Goal: Task Accomplishment & Management: Manage account settings

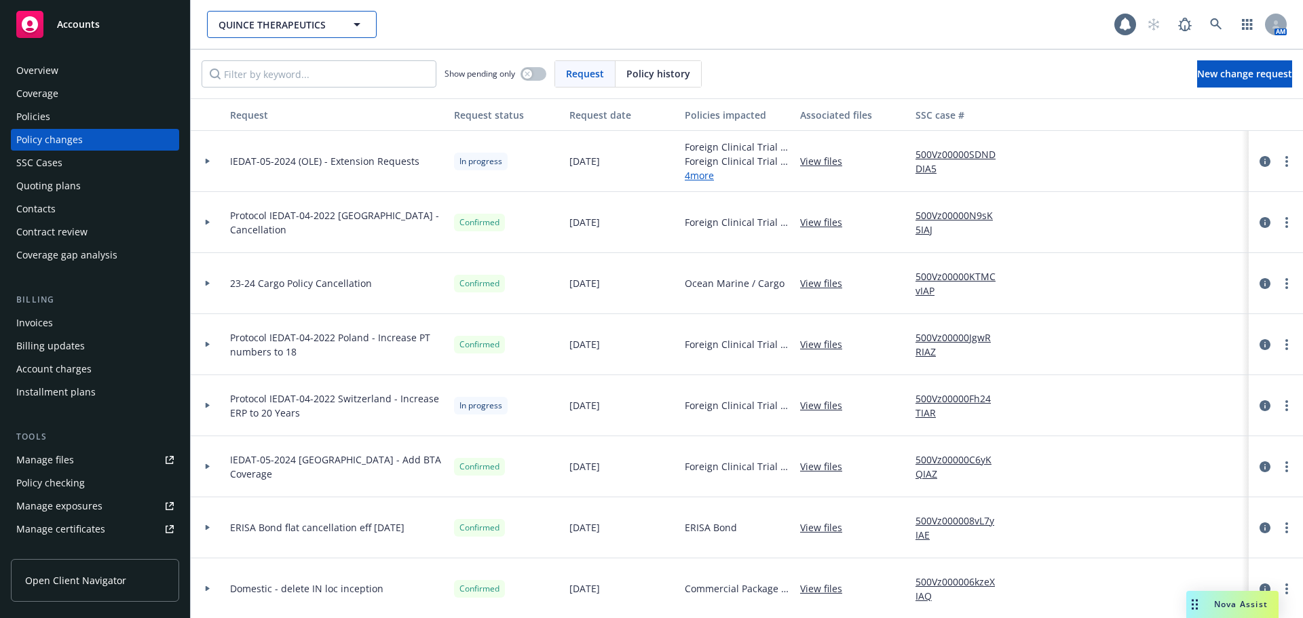
click at [295, 24] on span "QUINCE THERAPEUTICS" at bounding box center [276, 25] width 117 height 14
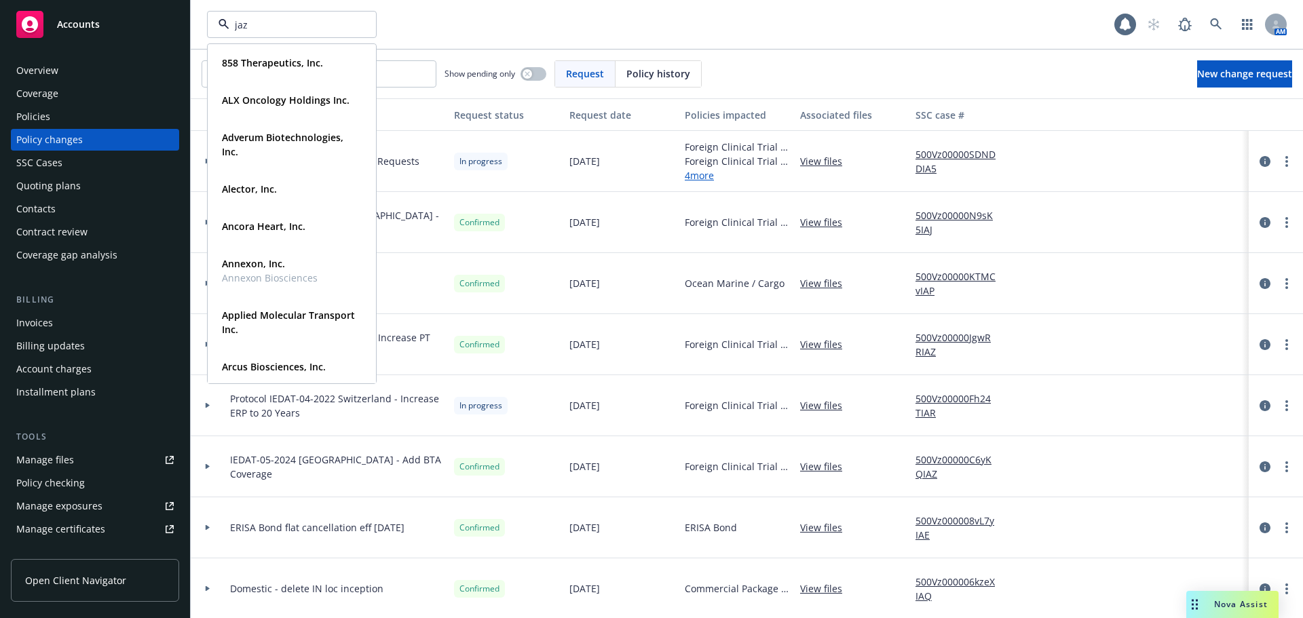
type input "jazz"
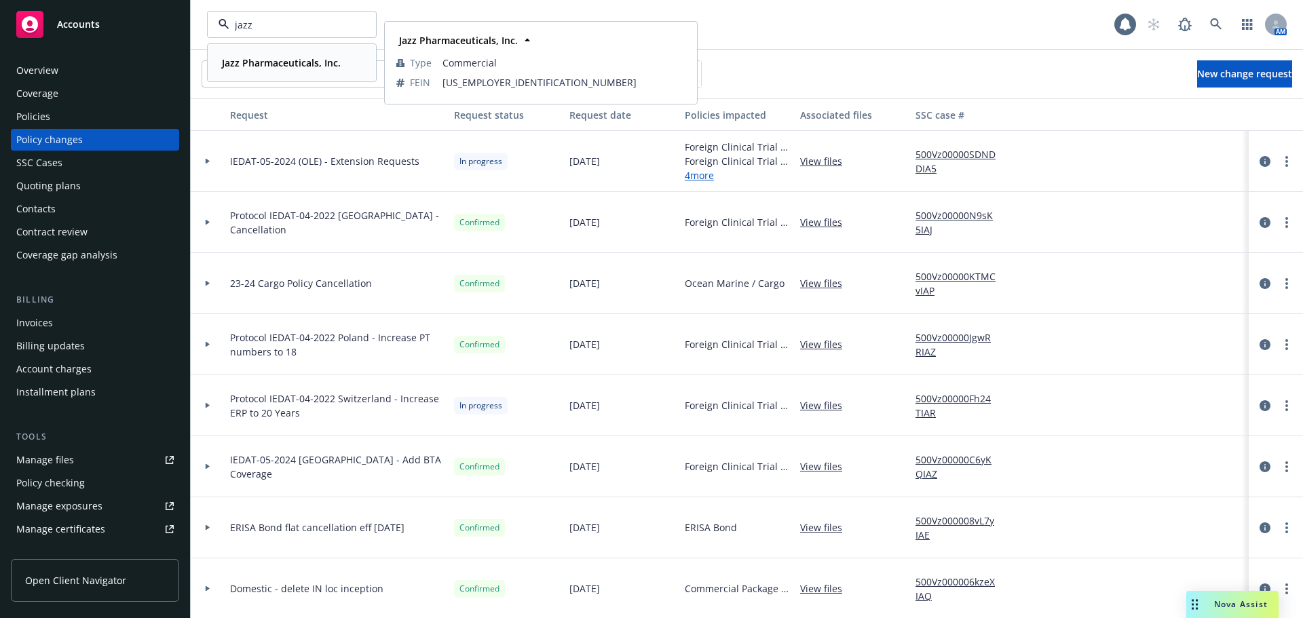
click at [256, 66] on strong "Jazz Pharmaceuticals, Inc." at bounding box center [281, 62] width 119 height 13
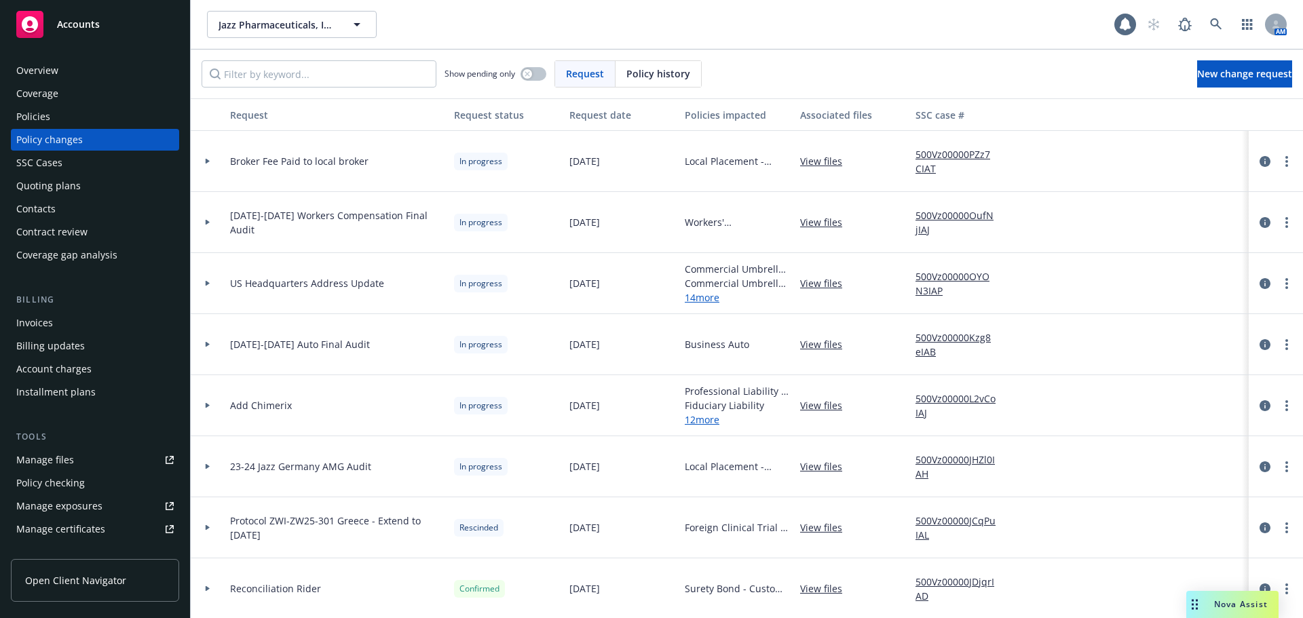
click at [103, 119] on div "Policies" at bounding box center [94, 117] width 157 height 22
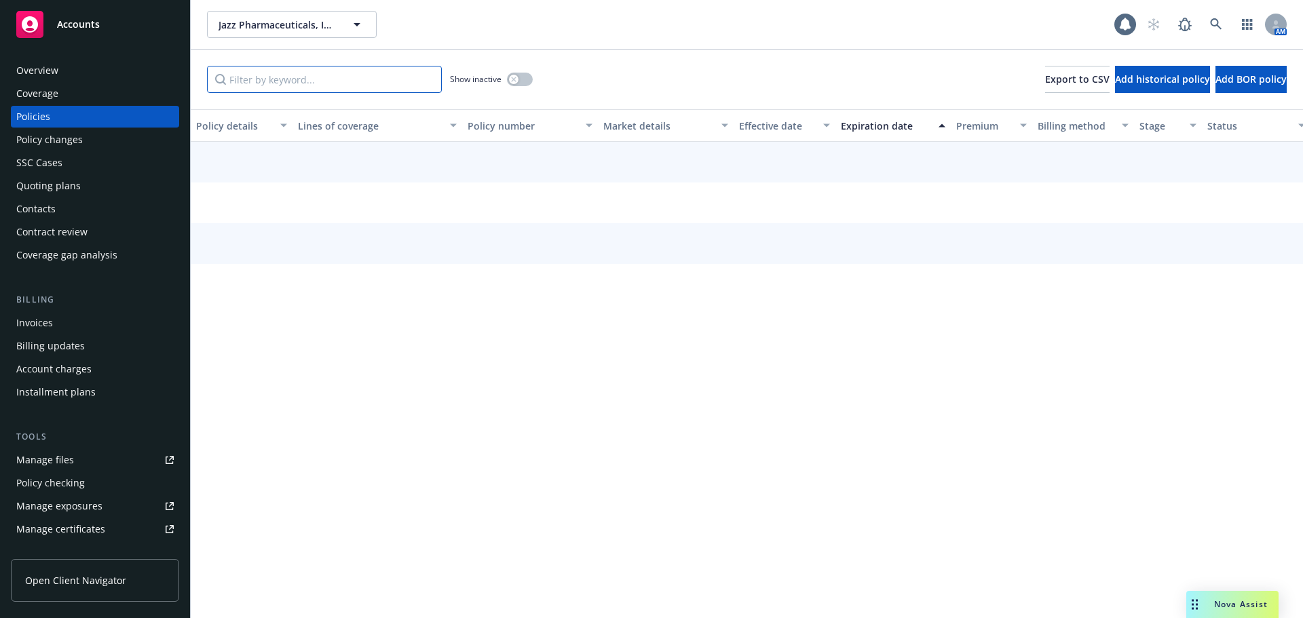
click at [334, 81] on input "Filter by keyword..." at bounding box center [324, 79] width 235 height 27
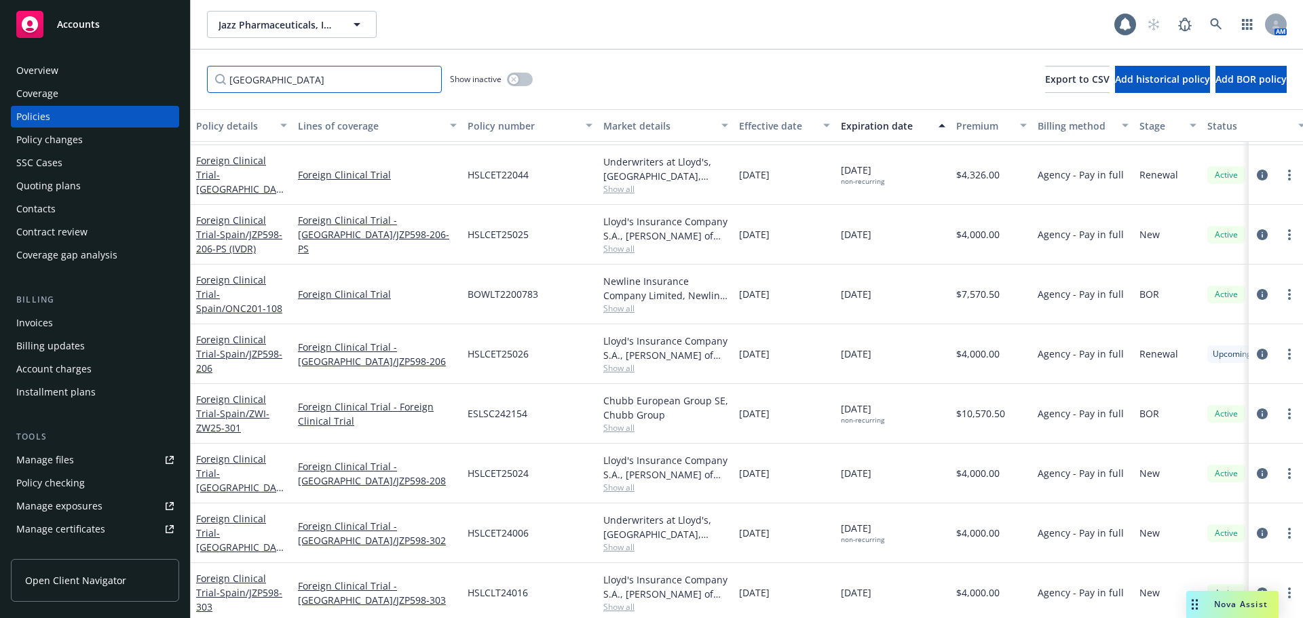
scroll to position [174, 0]
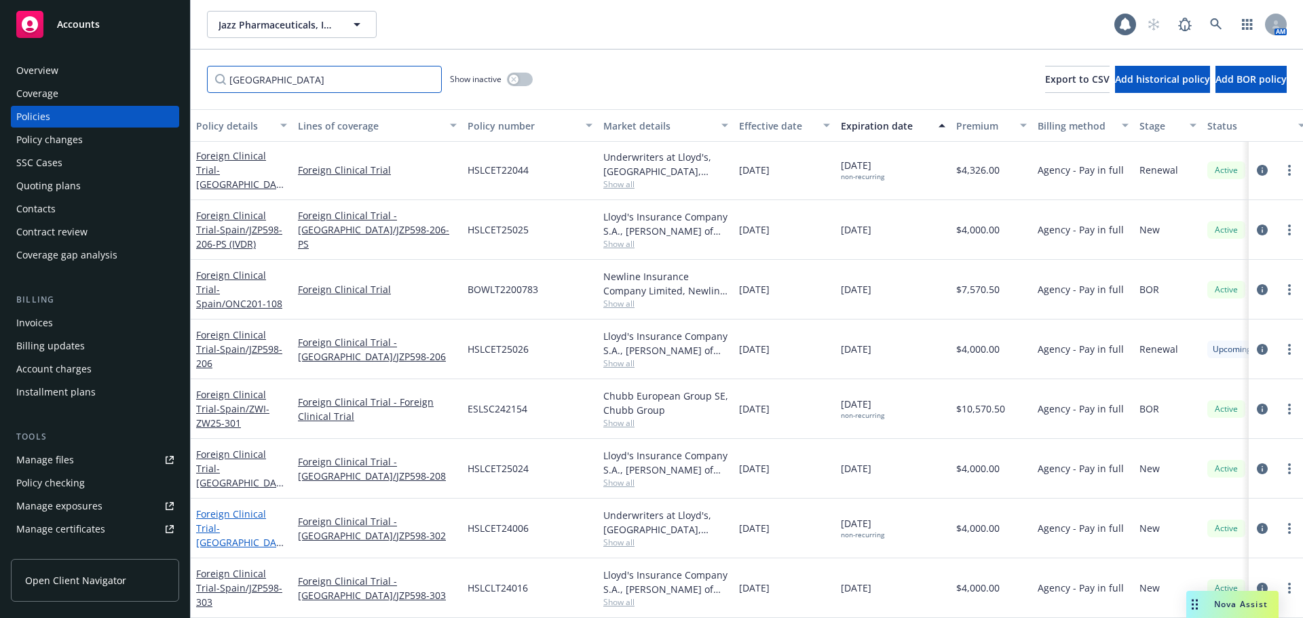
type input "[GEOGRAPHIC_DATA]"
click at [254, 528] on span "- [GEOGRAPHIC_DATA]/JZP598-302" at bounding box center [240, 542] width 88 height 41
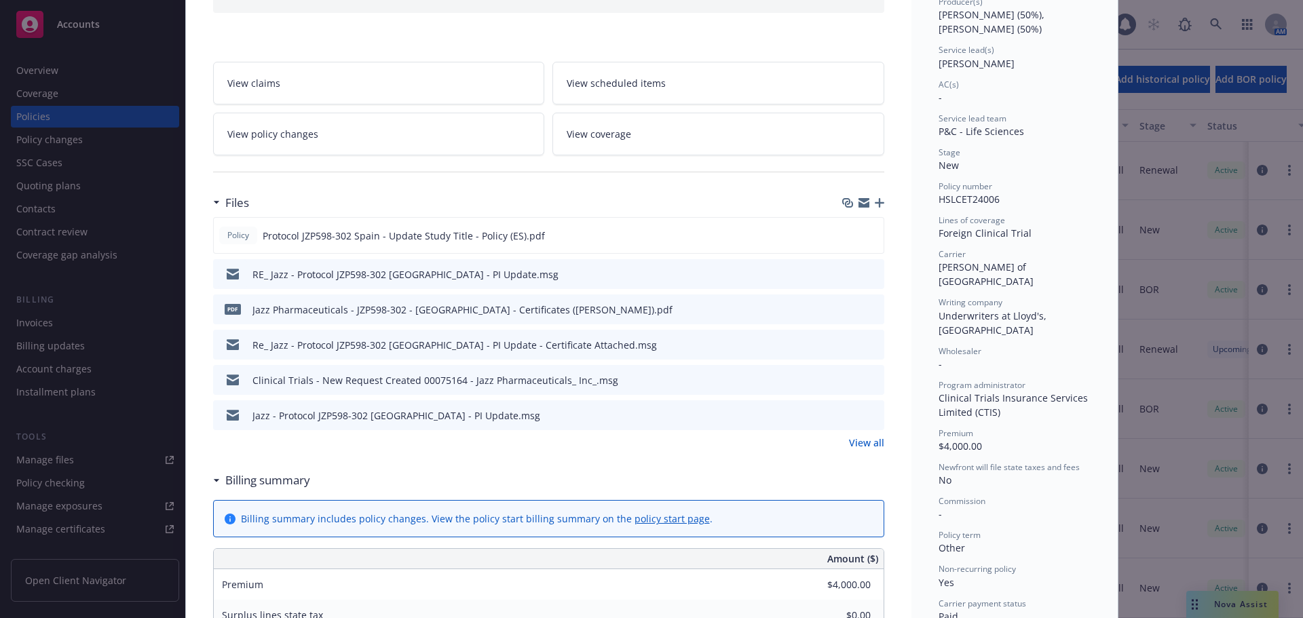
scroll to position [204, 0]
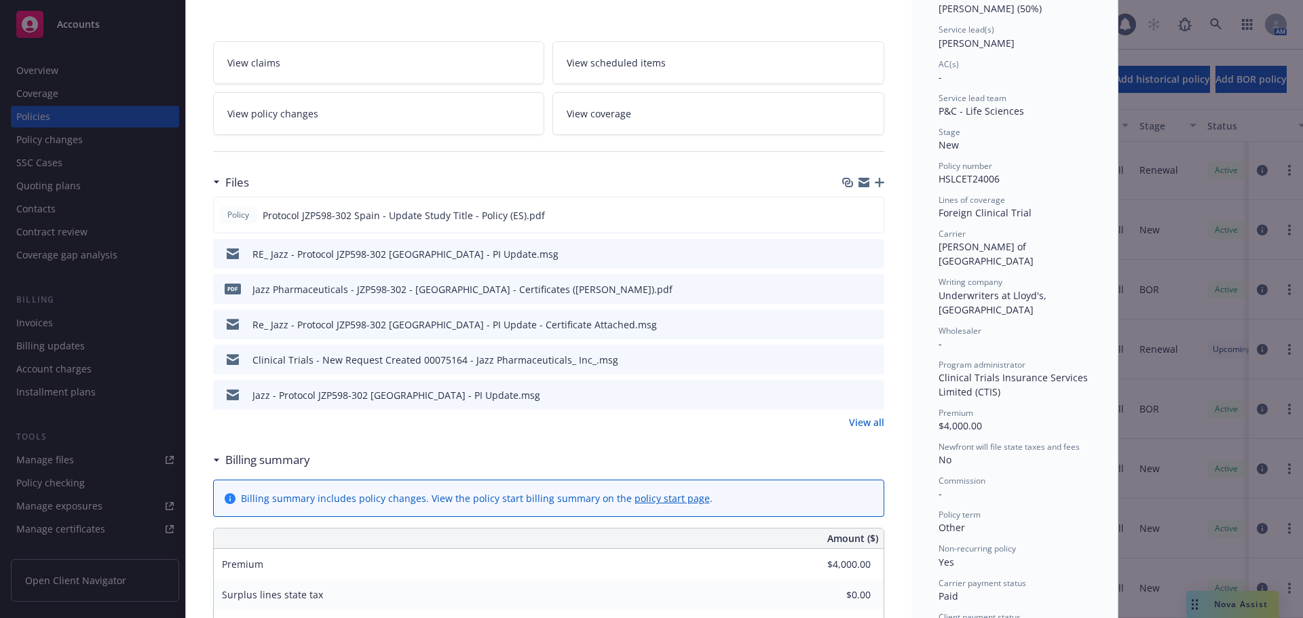
click at [876, 182] on icon "button" at bounding box center [878, 182] width 9 height 9
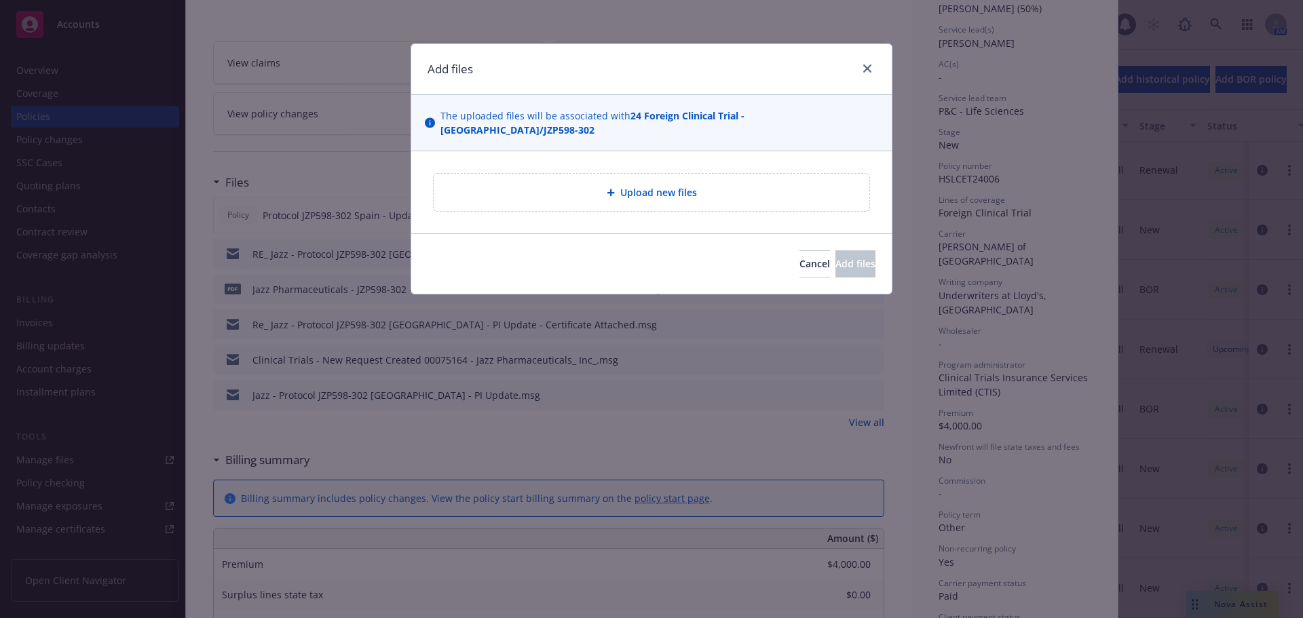
type textarea "x"
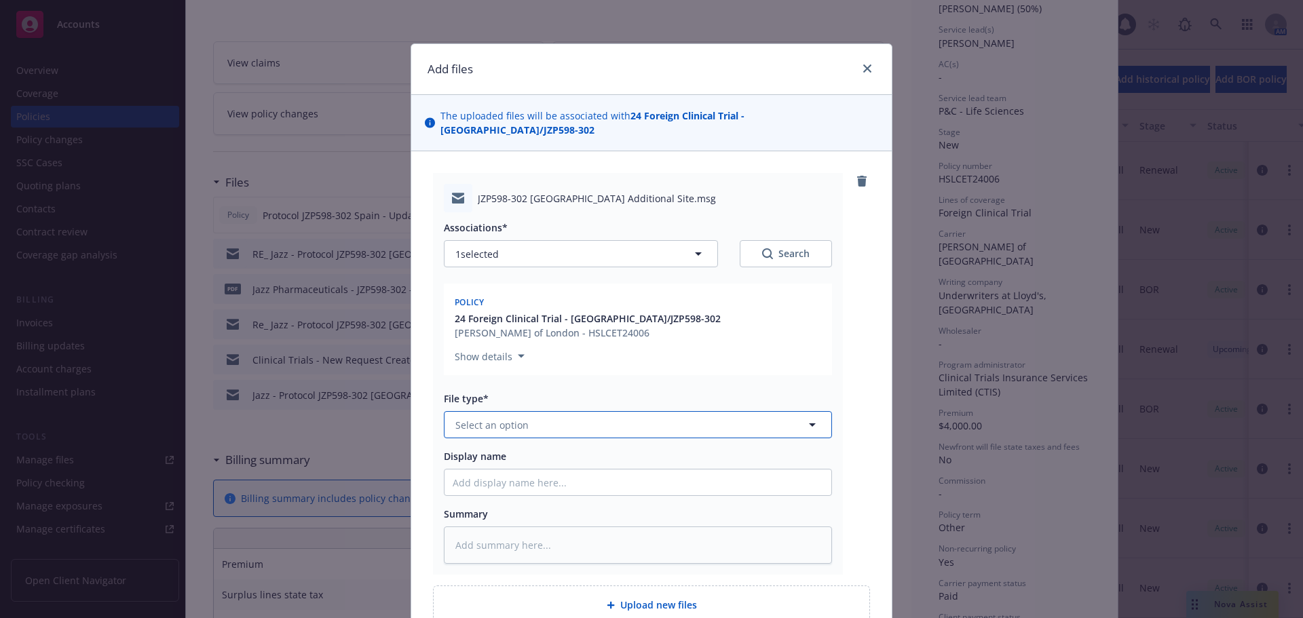
click at [585, 411] on button "Select an option" at bounding box center [638, 424] width 388 height 27
type input "em"
click at [622, 488] on div "Email" at bounding box center [638, 498] width 370 height 20
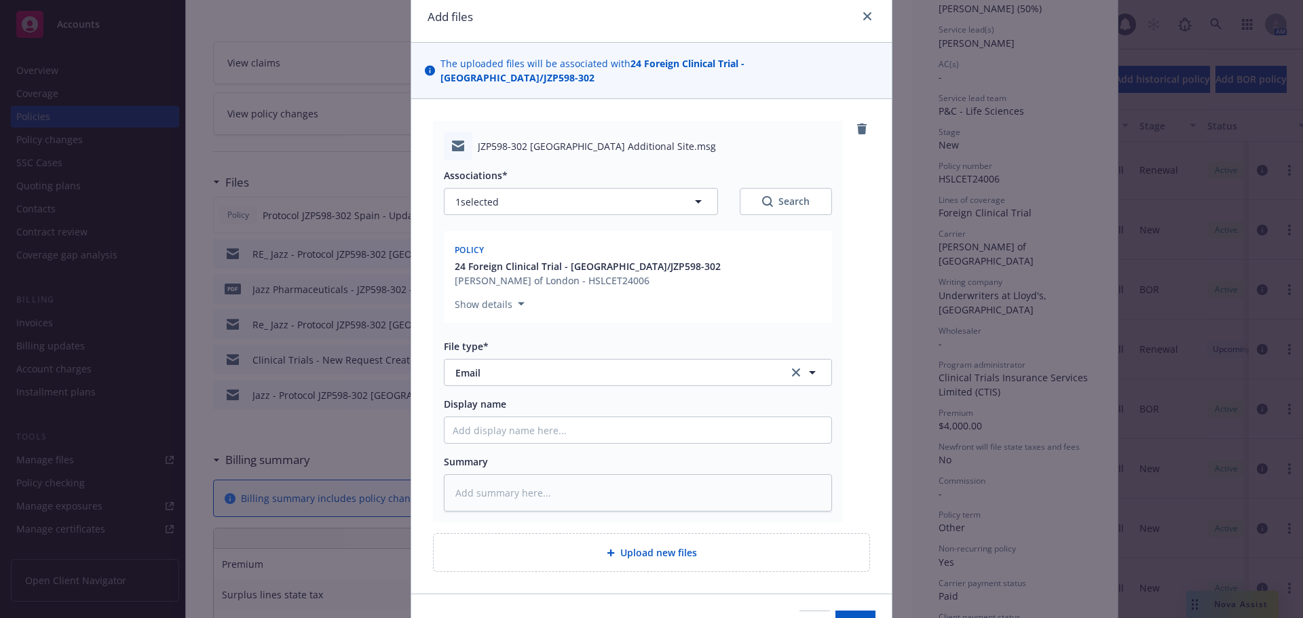
scroll to position [118, 0]
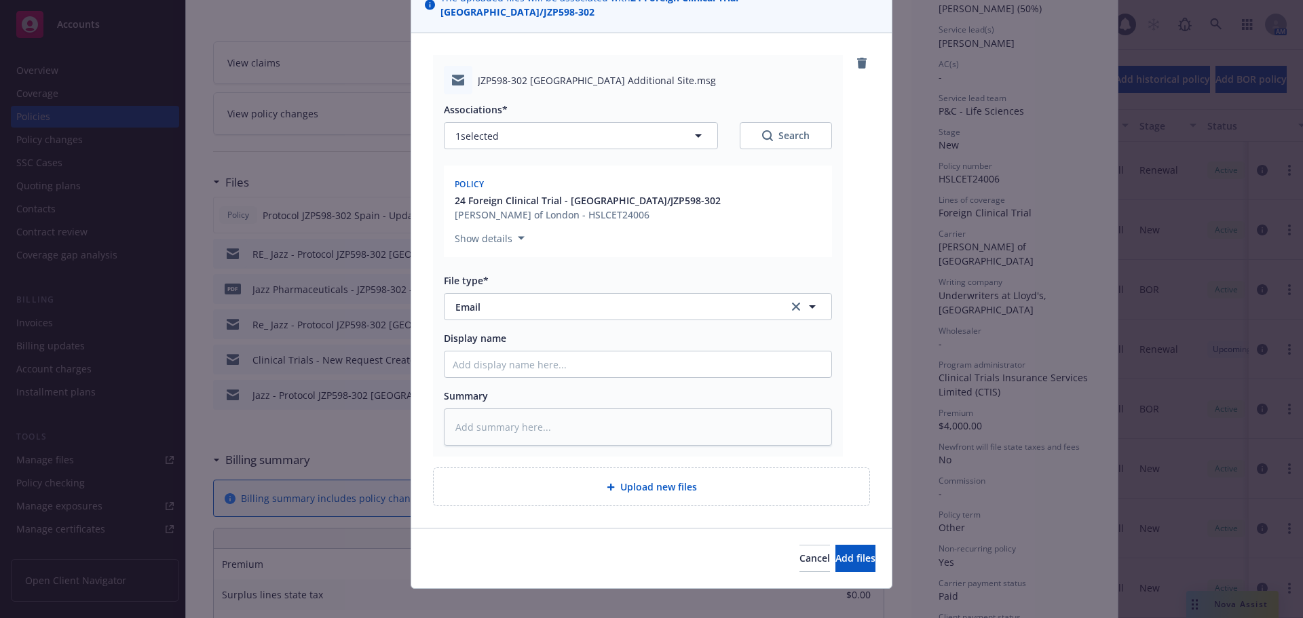
type textarea "x"
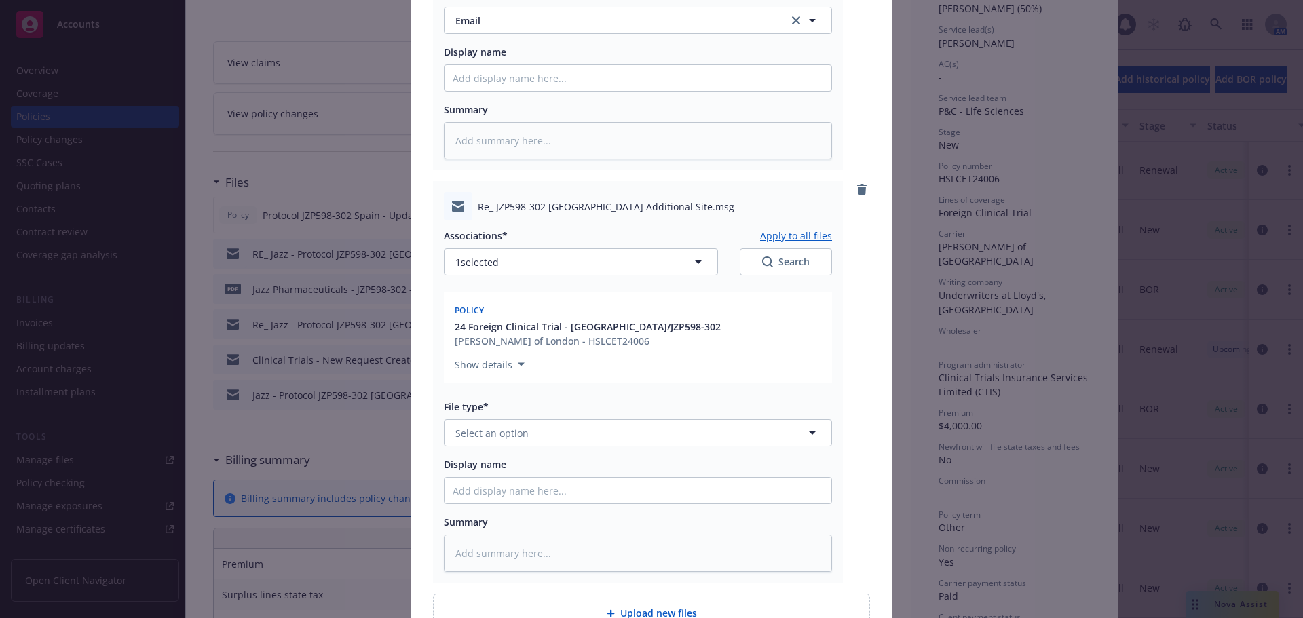
scroll to position [531, 0]
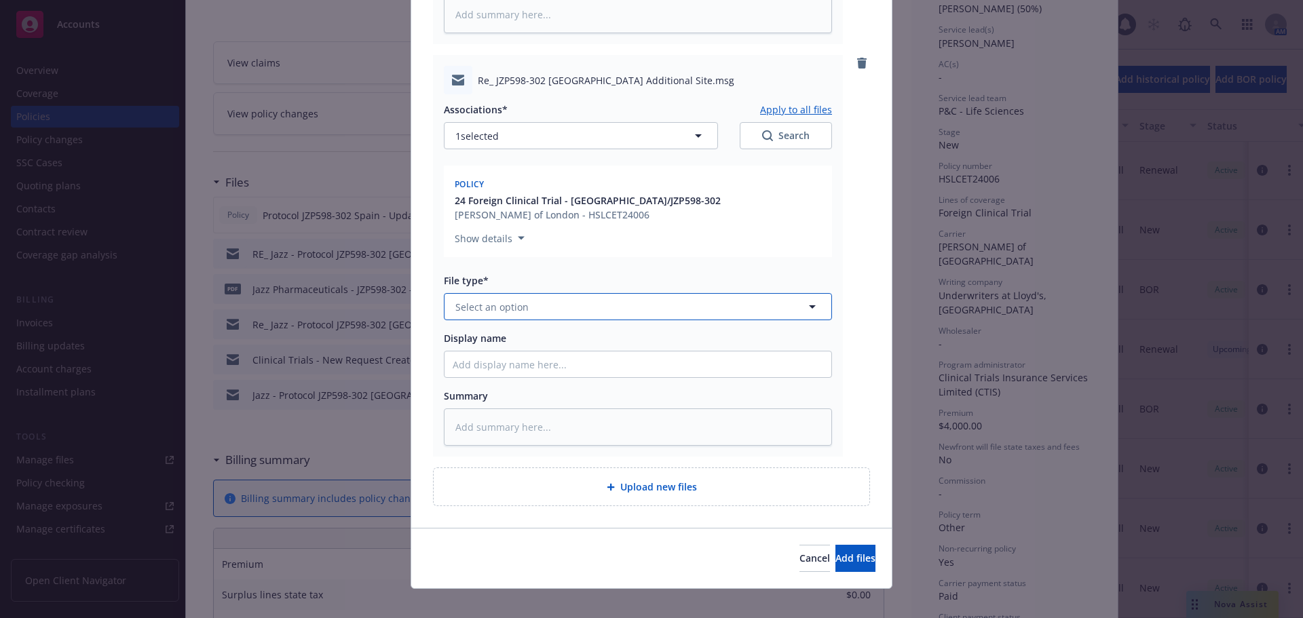
click at [562, 293] on button "Select an option" at bounding box center [638, 306] width 388 height 27
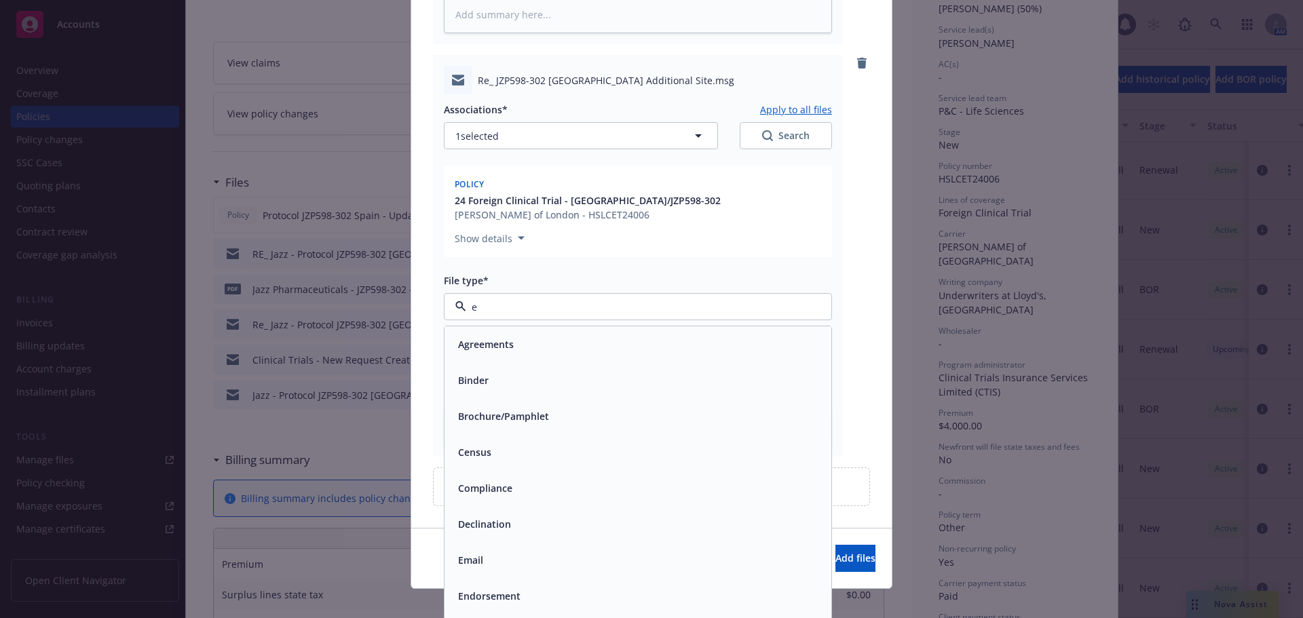
type input "em"
click at [610, 370] on div "Email" at bounding box center [638, 380] width 370 height 20
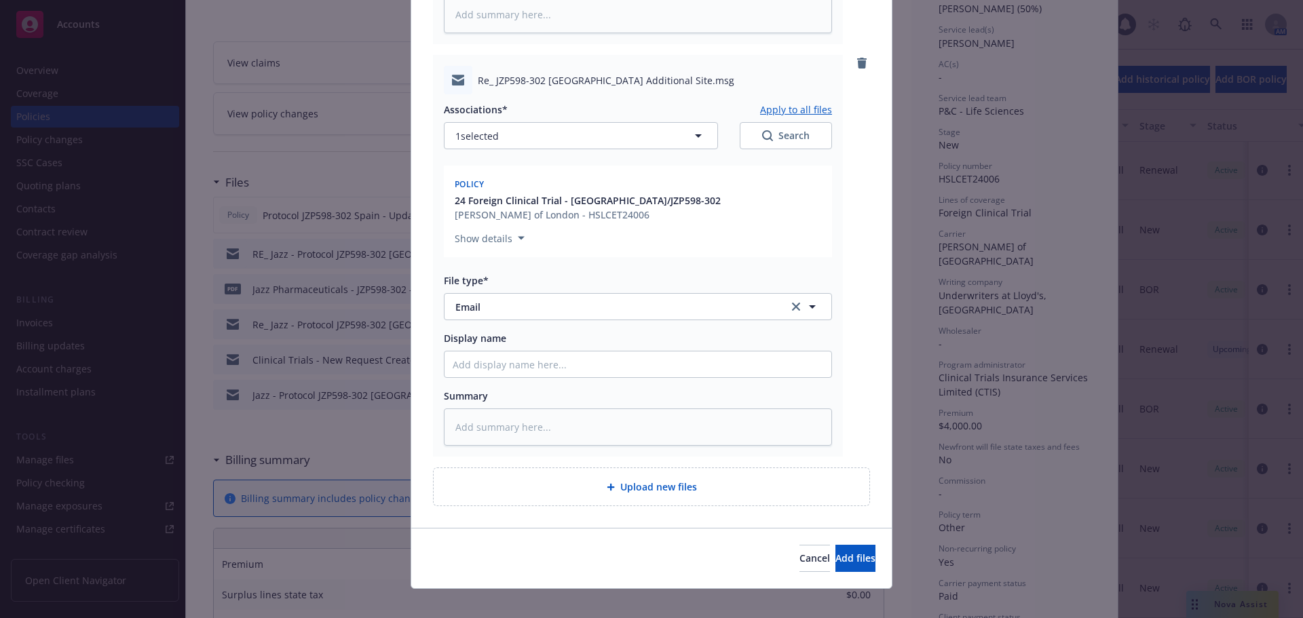
type textarea "x"
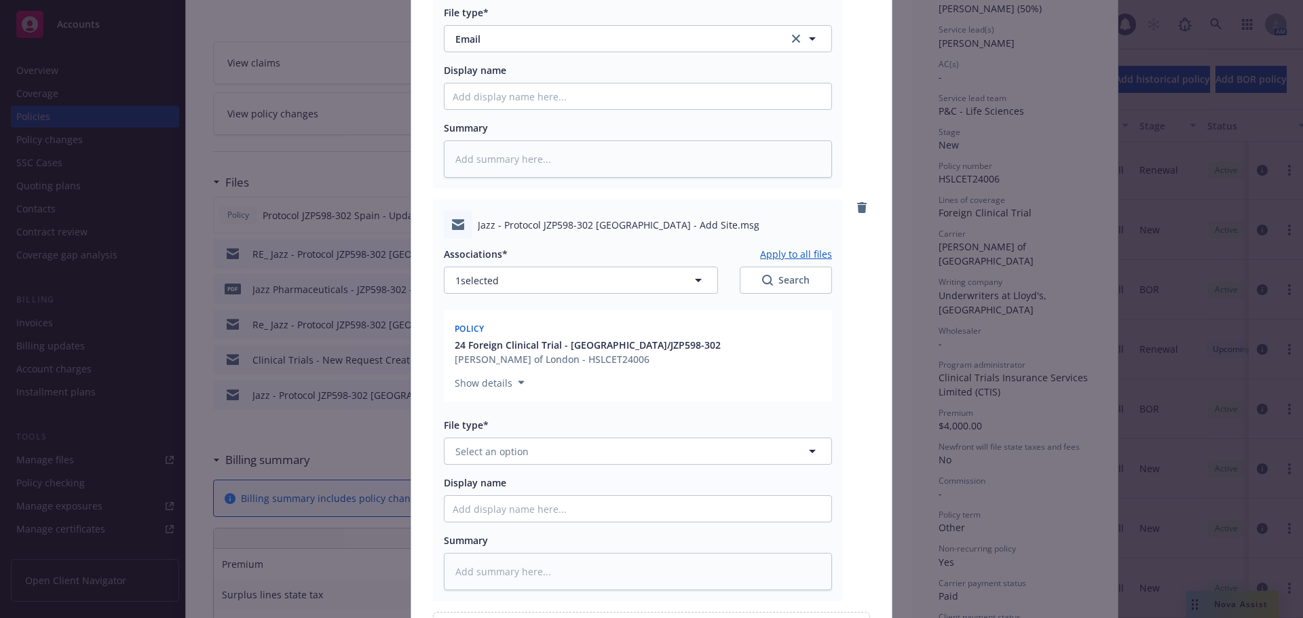
scroll to position [938, 0]
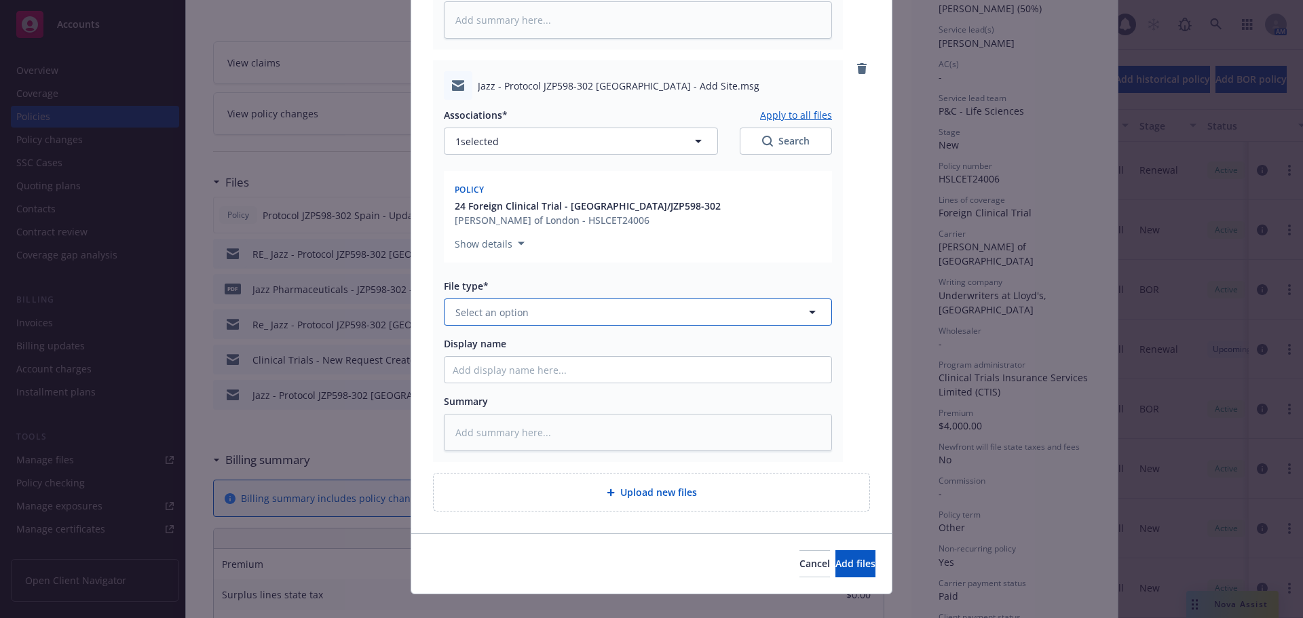
click at [544, 300] on button "Select an option" at bounding box center [638, 312] width 388 height 27
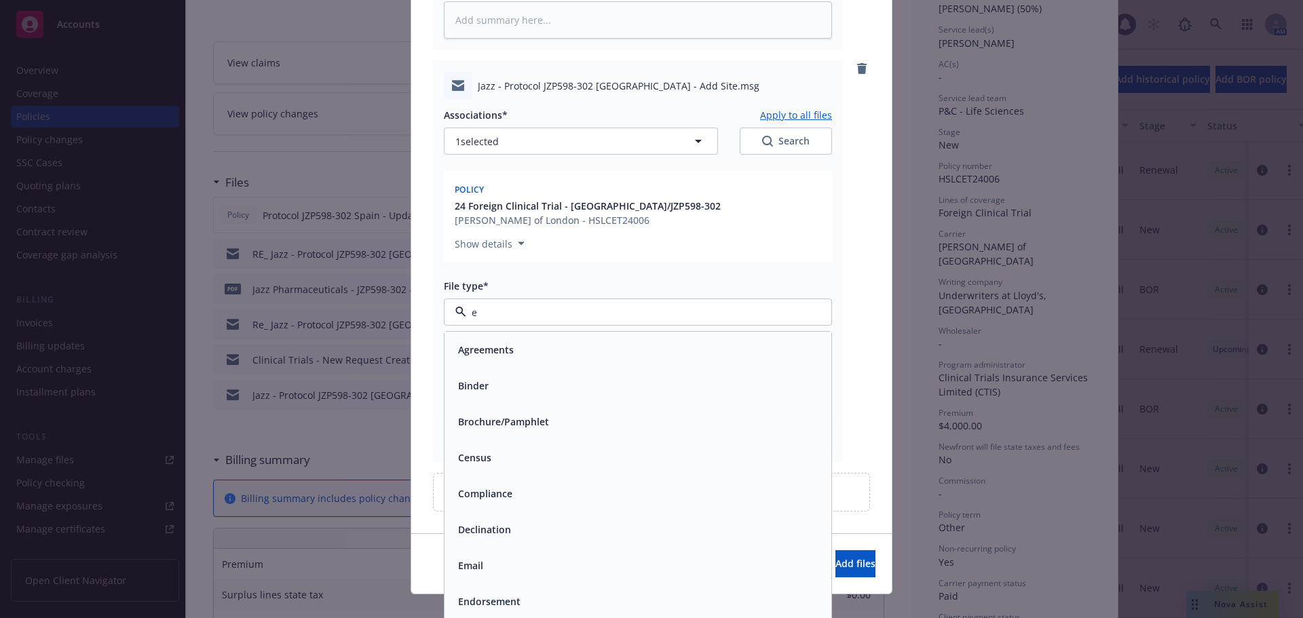
type input "em"
click at [599, 385] on div "Email" at bounding box center [637, 386] width 387 height 36
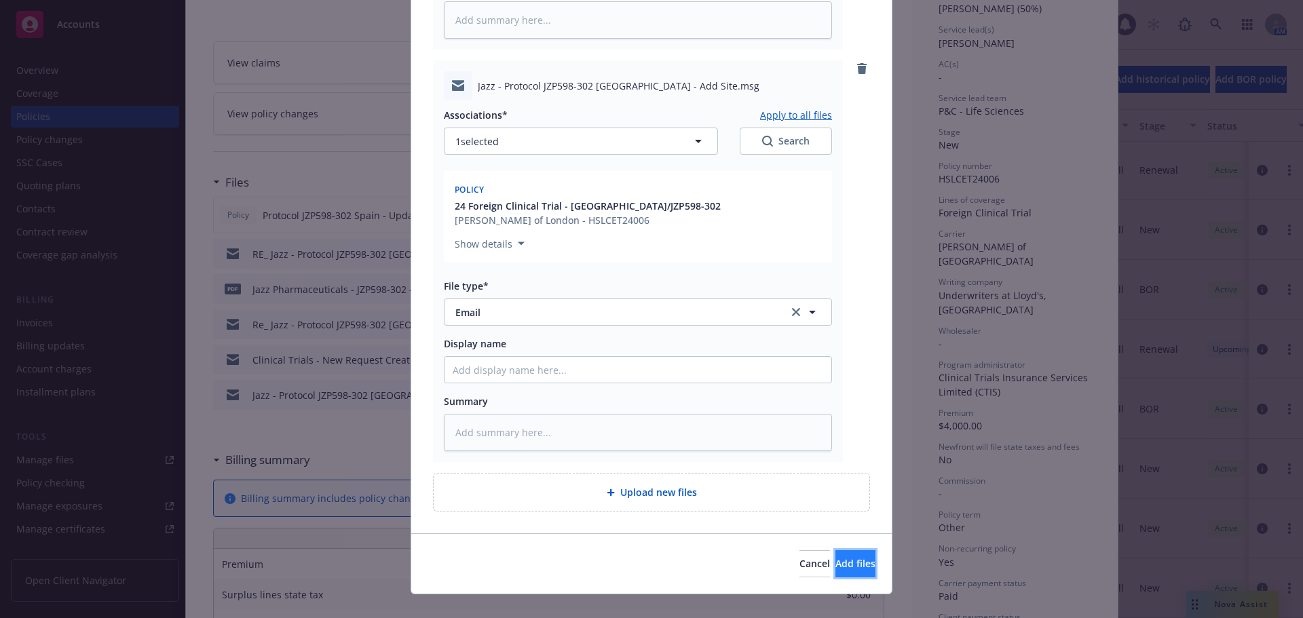
click at [848, 552] on button "Add files" at bounding box center [855, 563] width 40 height 27
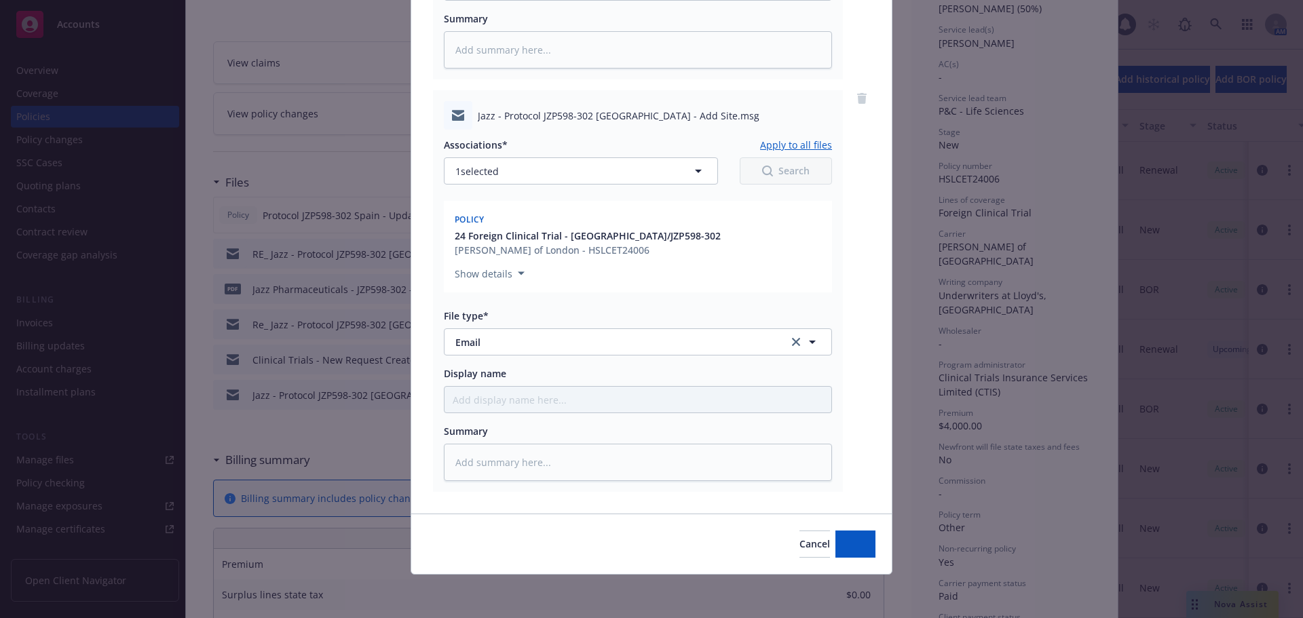
scroll to position [893, 0]
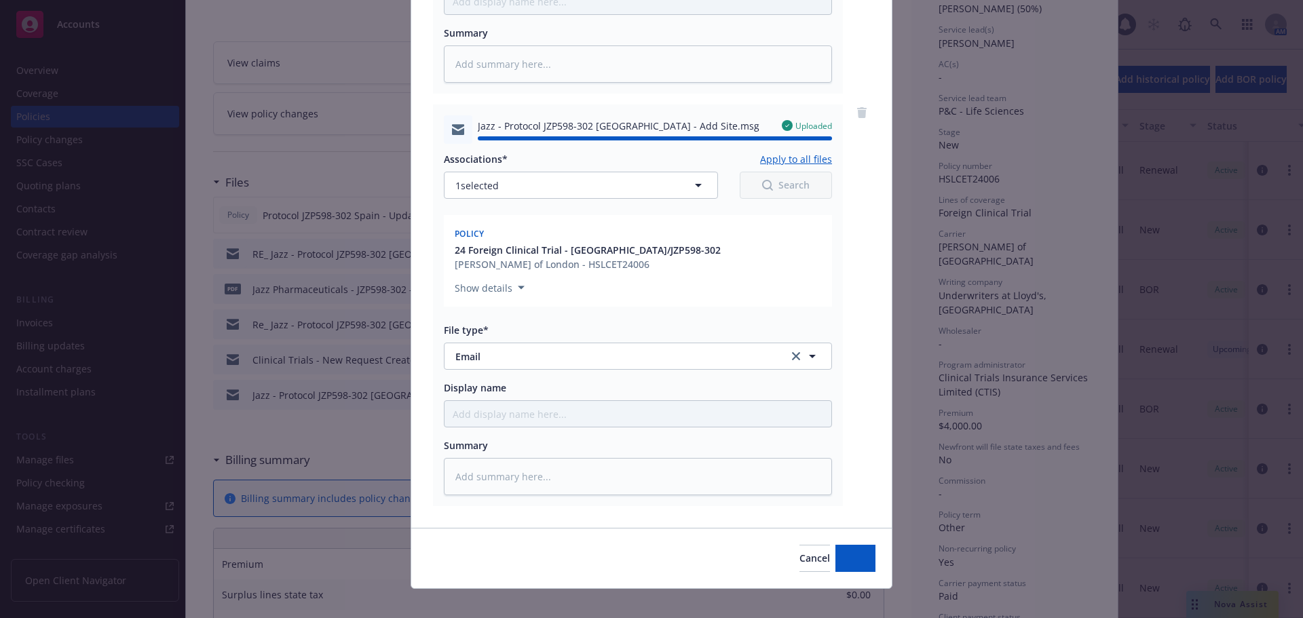
type textarea "x"
